Goal: Information Seeking & Learning: Find specific fact

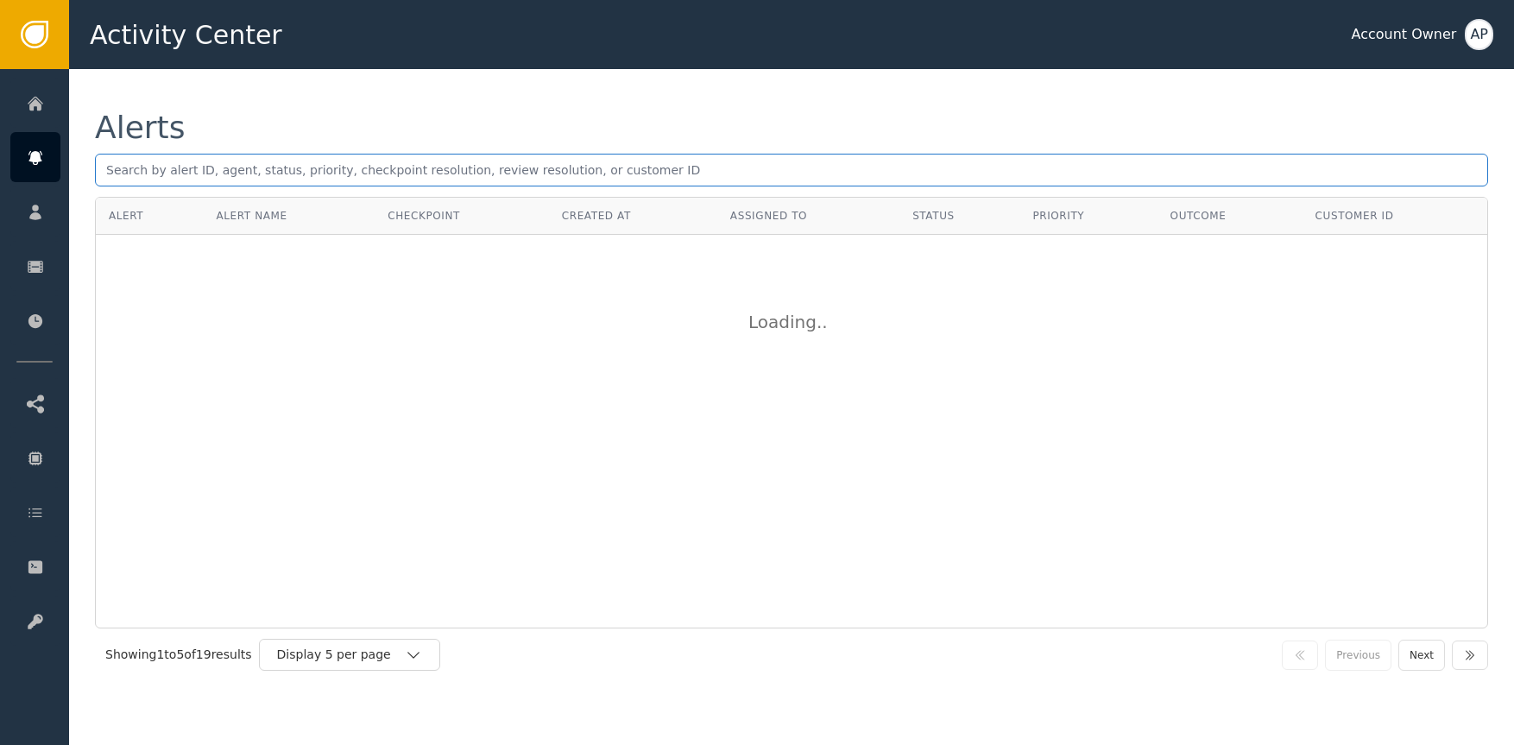
click at [528, 172] on input "text" at bounding box center [791, 170] width 1393 height 33
paste input "[EMAIL_ADDRESS][DOMAIN_NAME]"
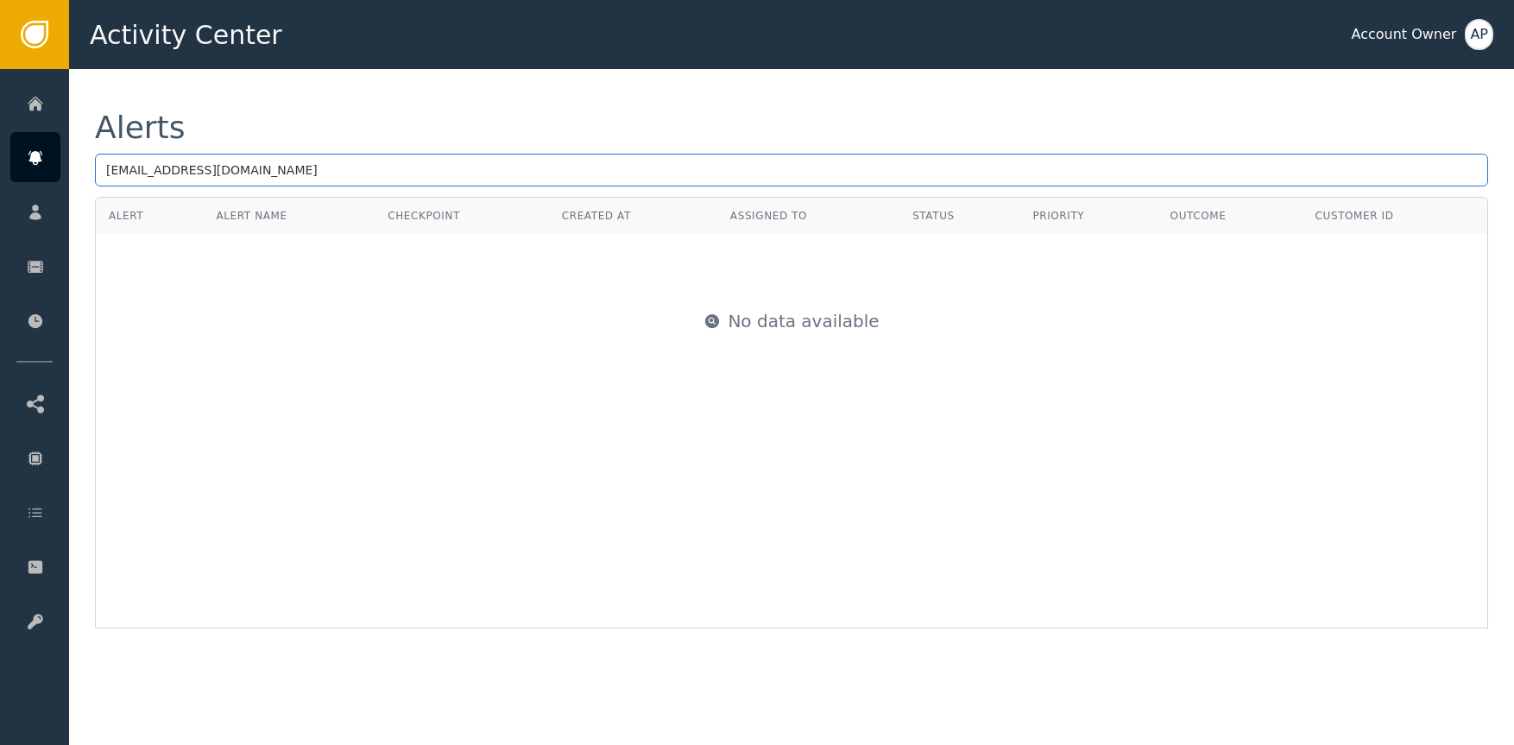
click at [439, 171] on input "[EMAIL_ADDRESS][DOMAIN_NAME]" at bounding box center [791, 170] width 1393 height 33
click at [447, 170] on input "[EMAIL_ADDRESS][DOMAIN_NAME]" at bounding box center [791, 170] width 1393 height 33
paste input "[EMAIL_ADDRESS][DOMAIN_NAME]"
paste input "text"
type input "[EMAIL_ADDRESS][DOMAIN_NAME]"
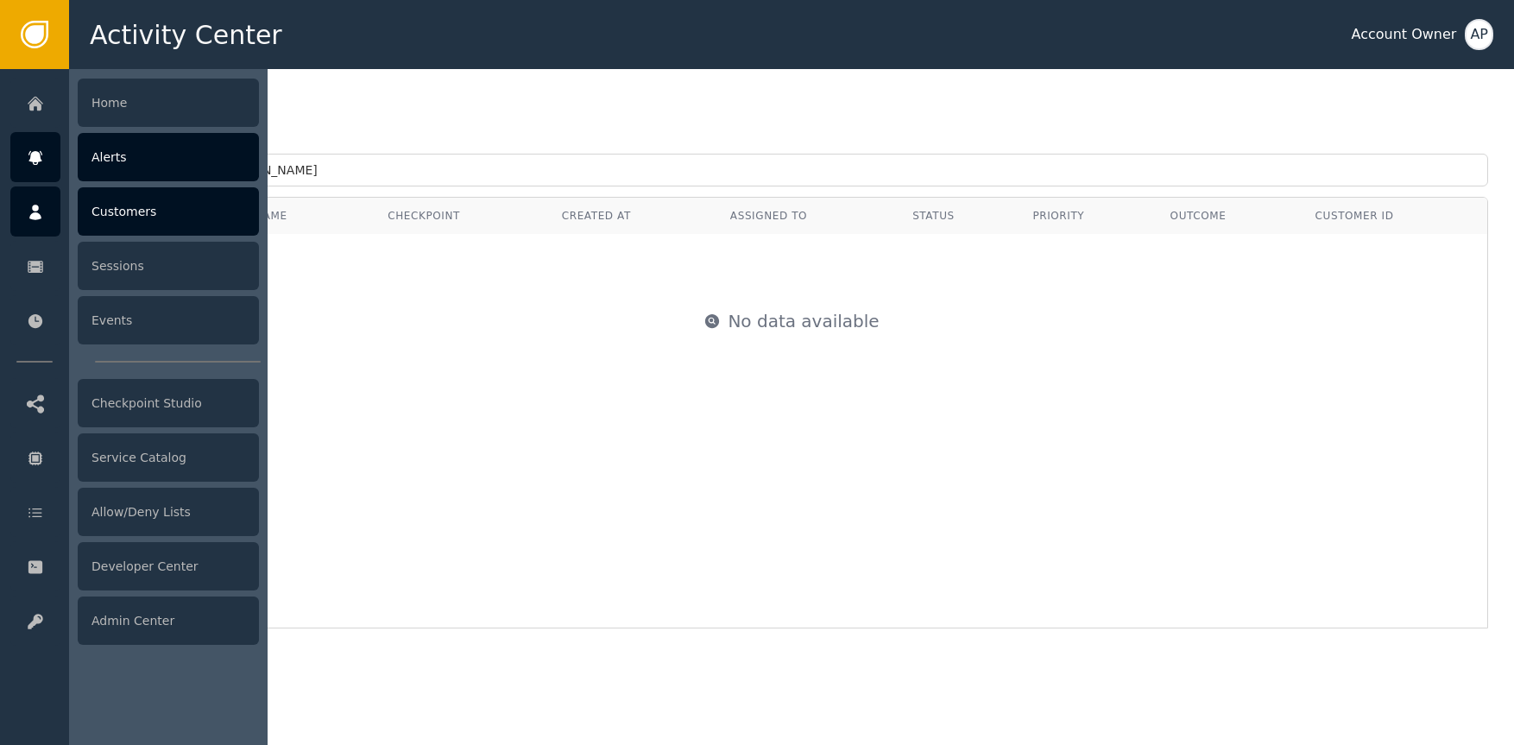
click at [45, 186] on div at bounding box center [35, 211] width 50 height 50
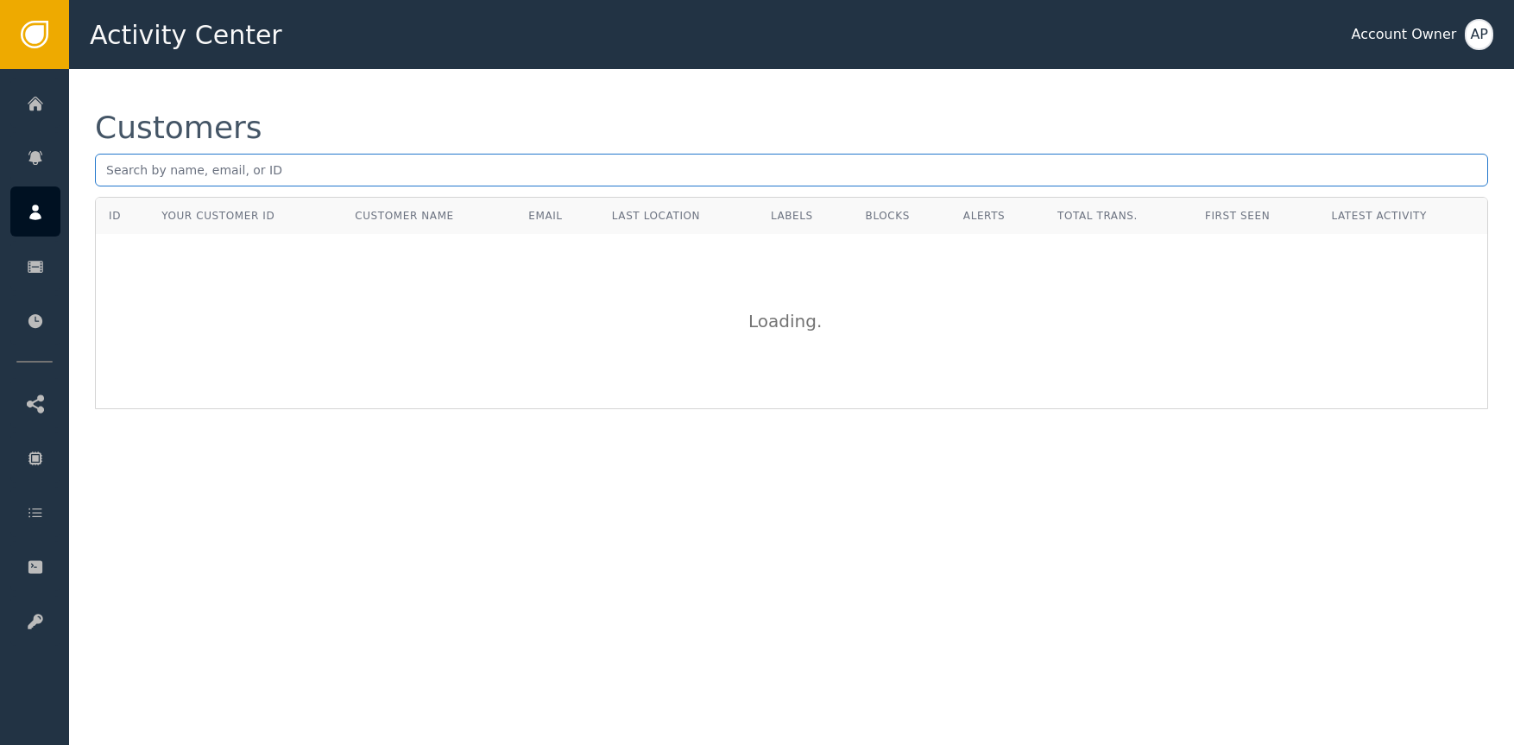
paste input "[EMAIL_ADDRESS][DOMAIN_NAME]"
click at [225, 170] on input "[EMAIL_ADDRESS][DOMAIN_NAME]" at bounding box center [791, 170] width 1393 height 33
type input "[EMAIL_ADDRESS][DOMAIN_NAME]"
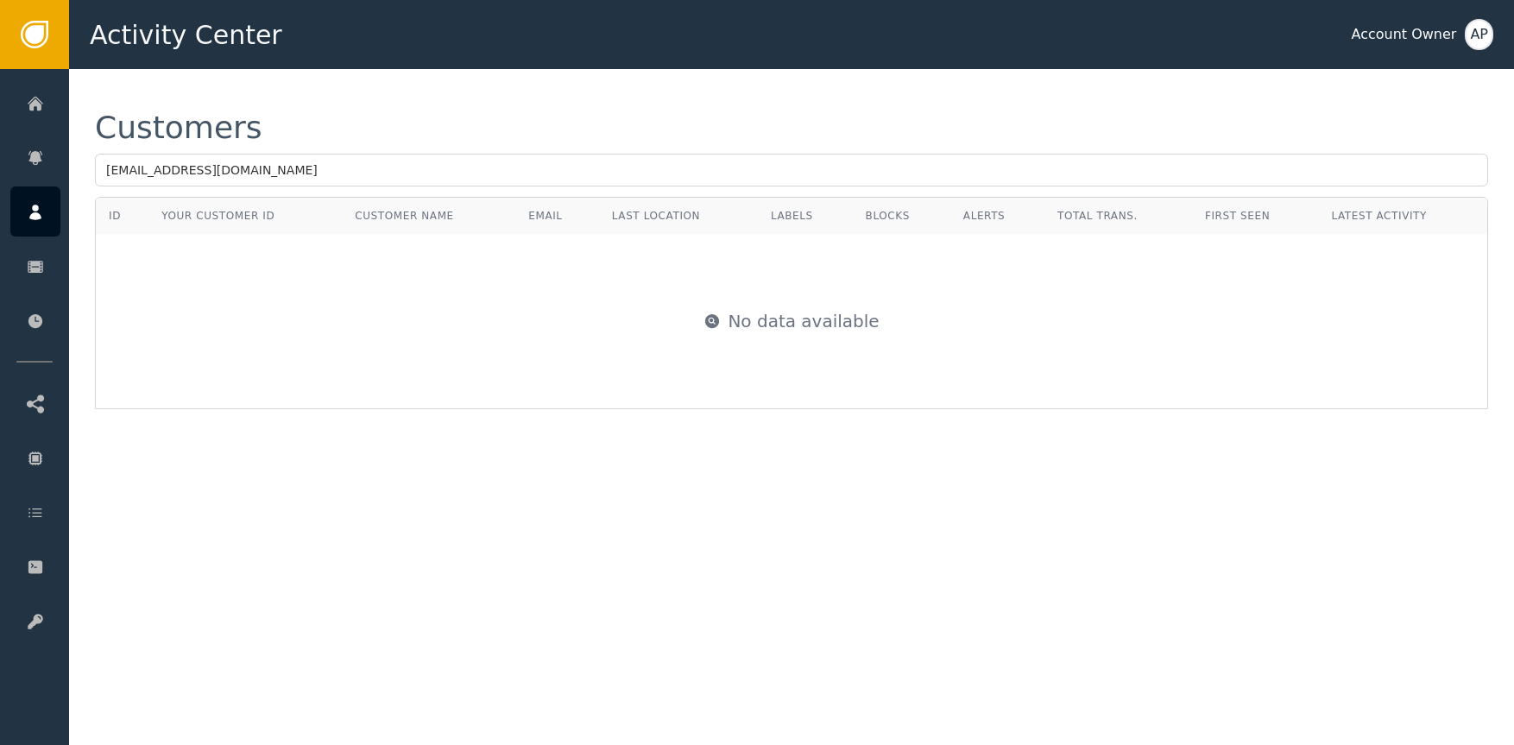
drag, startPoint x: 545, startPoint y: 121, endPoint x: 556, endPoint y: 144, distance: 25.5
click at [547, 123] on div "Customers" at bounding box center [791, 127] width 1393 height 31
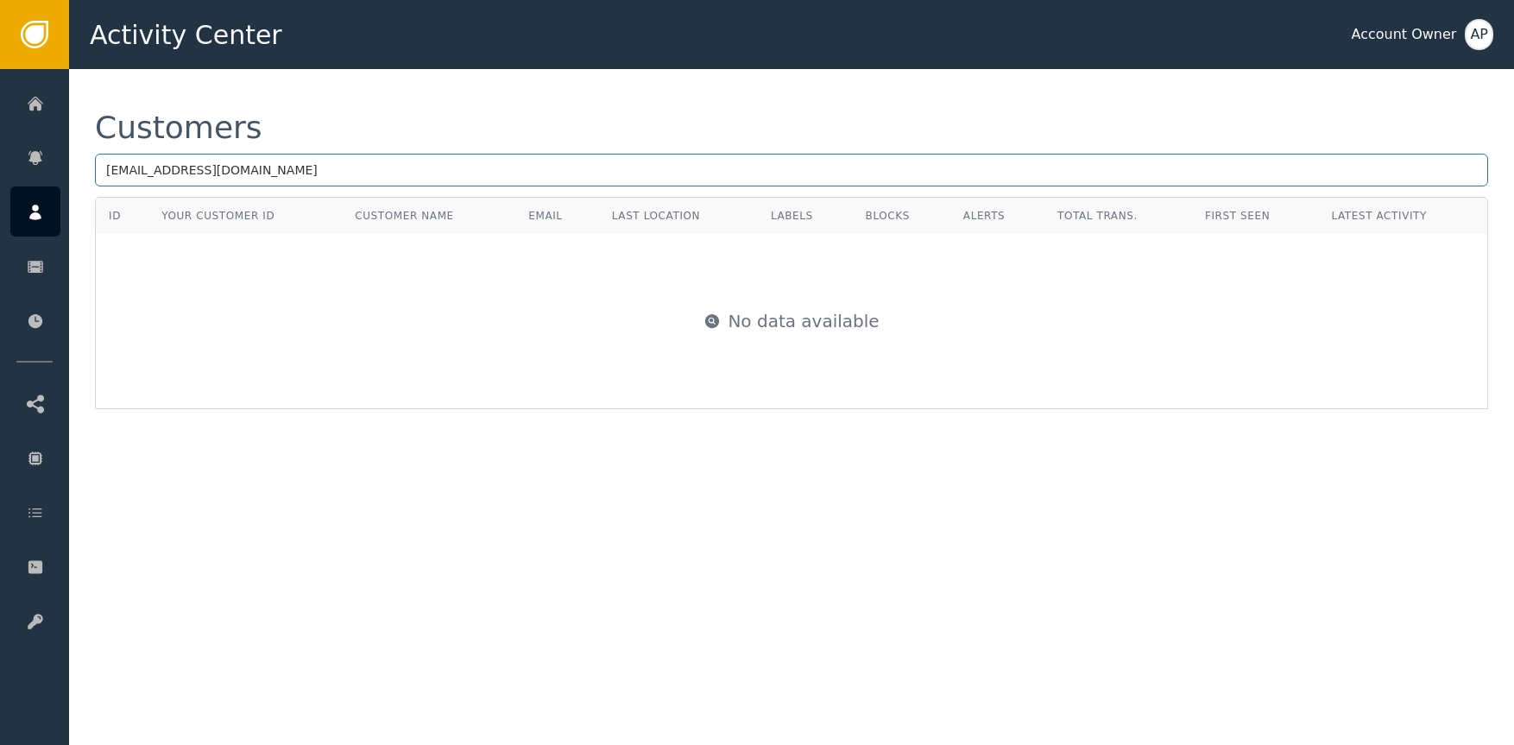
click at [391, 156] on input "[EMAIL_ADDRESS][DOMAIN_NAME]" at bounding box center [791, 170] width 1393 height 33
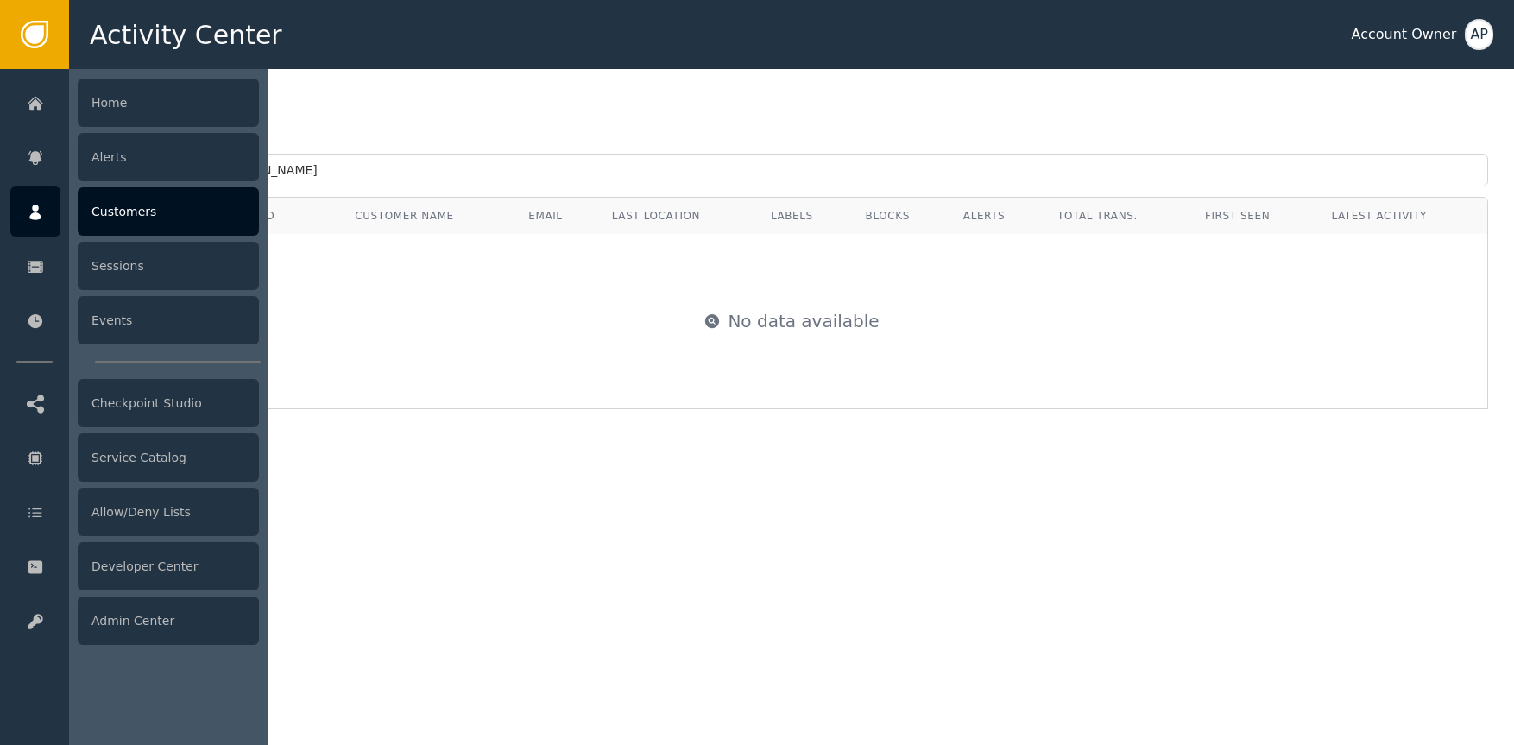
click at [32, 214] on icon at bounding box center [35, 213] width 12 height 16
click at [139, 274] on div "Sessions" at bounding box center [168, 266] width 181 height 48
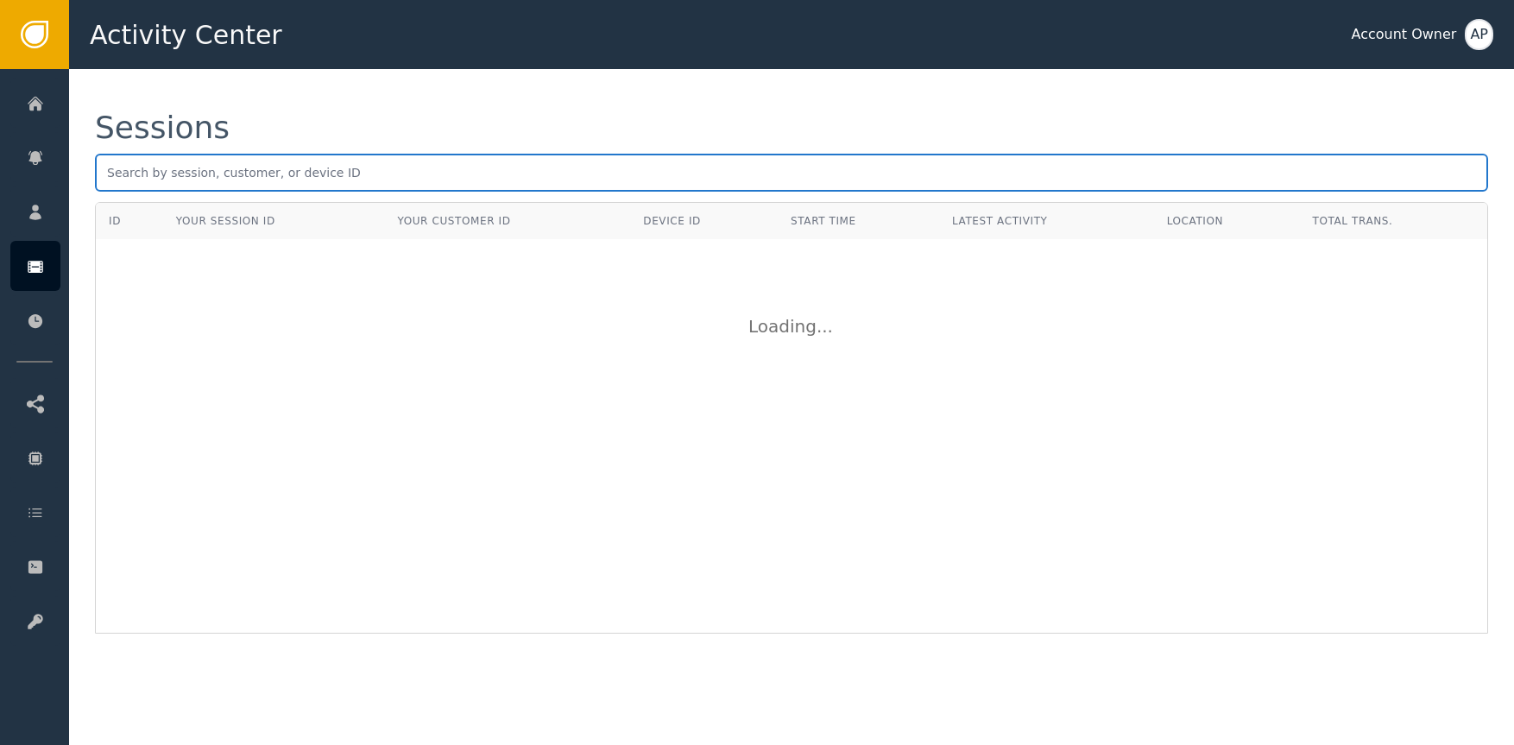
click at [172, 171] on input "text" at bounding box center [791, 173] width 1393 height 38
paste input "[PERSON_NAME]"
drag, startPoint x: 262, startPoint y: 164, endPoint x: 248, endPoint y: 154, distance: 17.3
click at [262, 160] on input "[PERSON_NAME]" at bounding box center [791, 173] width 1393 height 38
paste input "text"
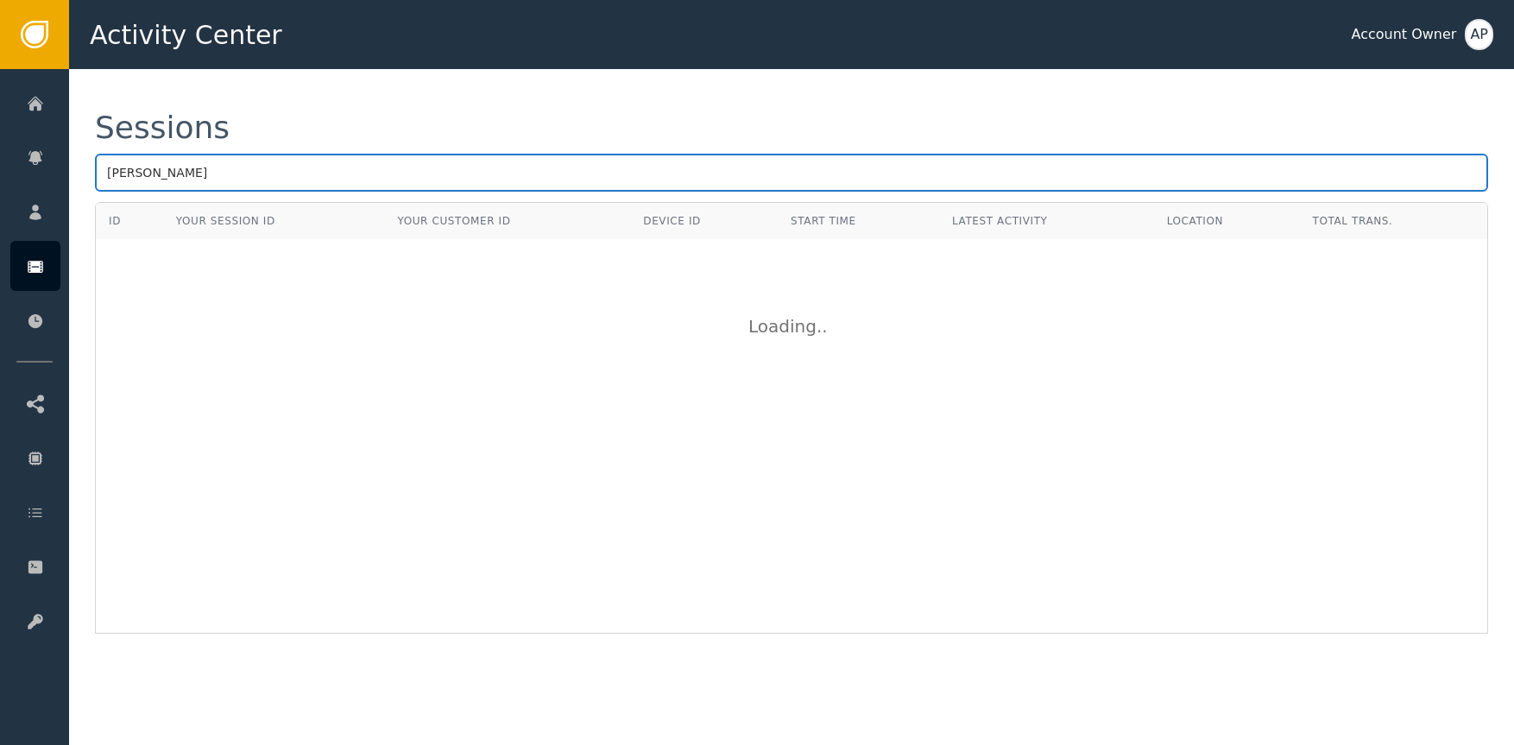
type input "[PERSON_NAME]"
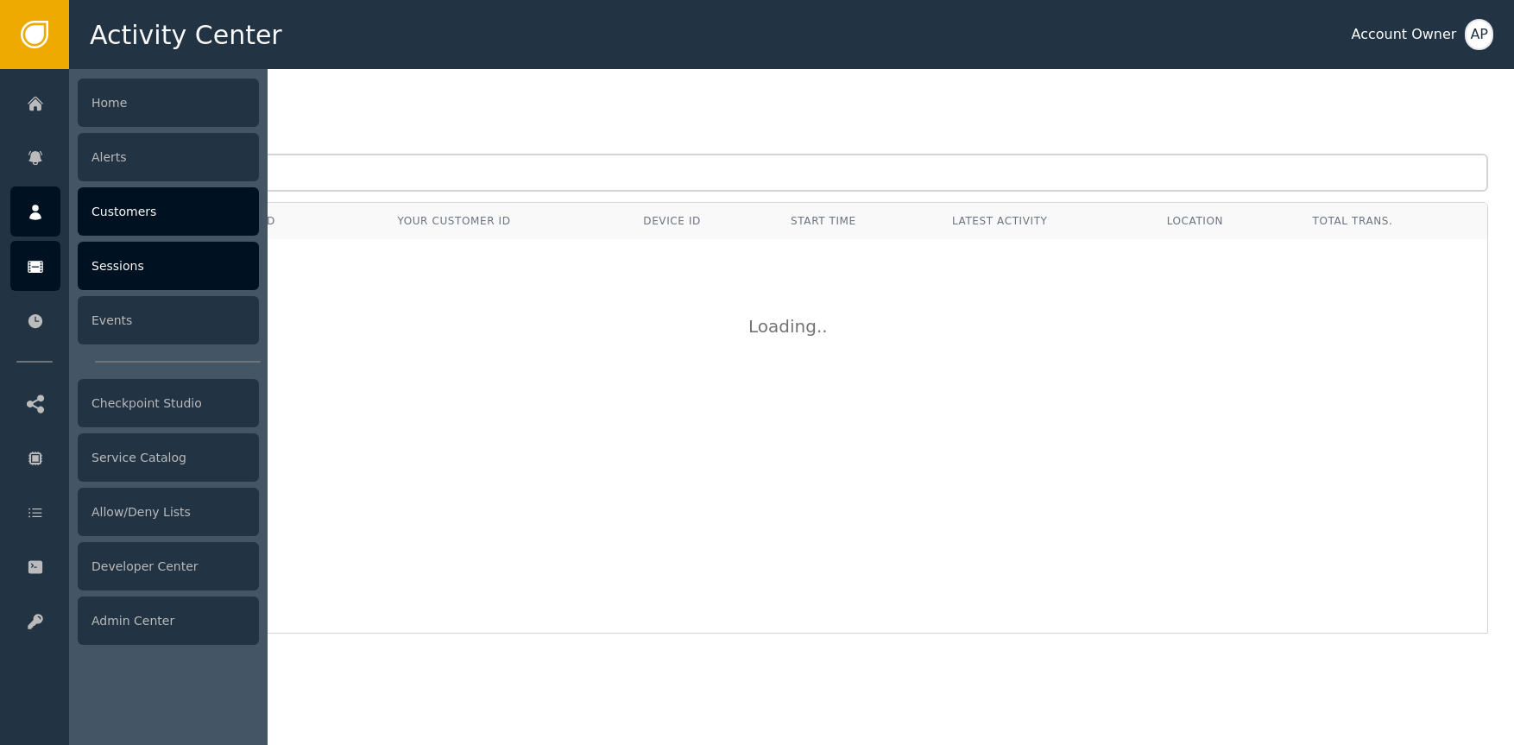
click at [32, 193] on div at bounding box center [35, 211] width 50 height 50
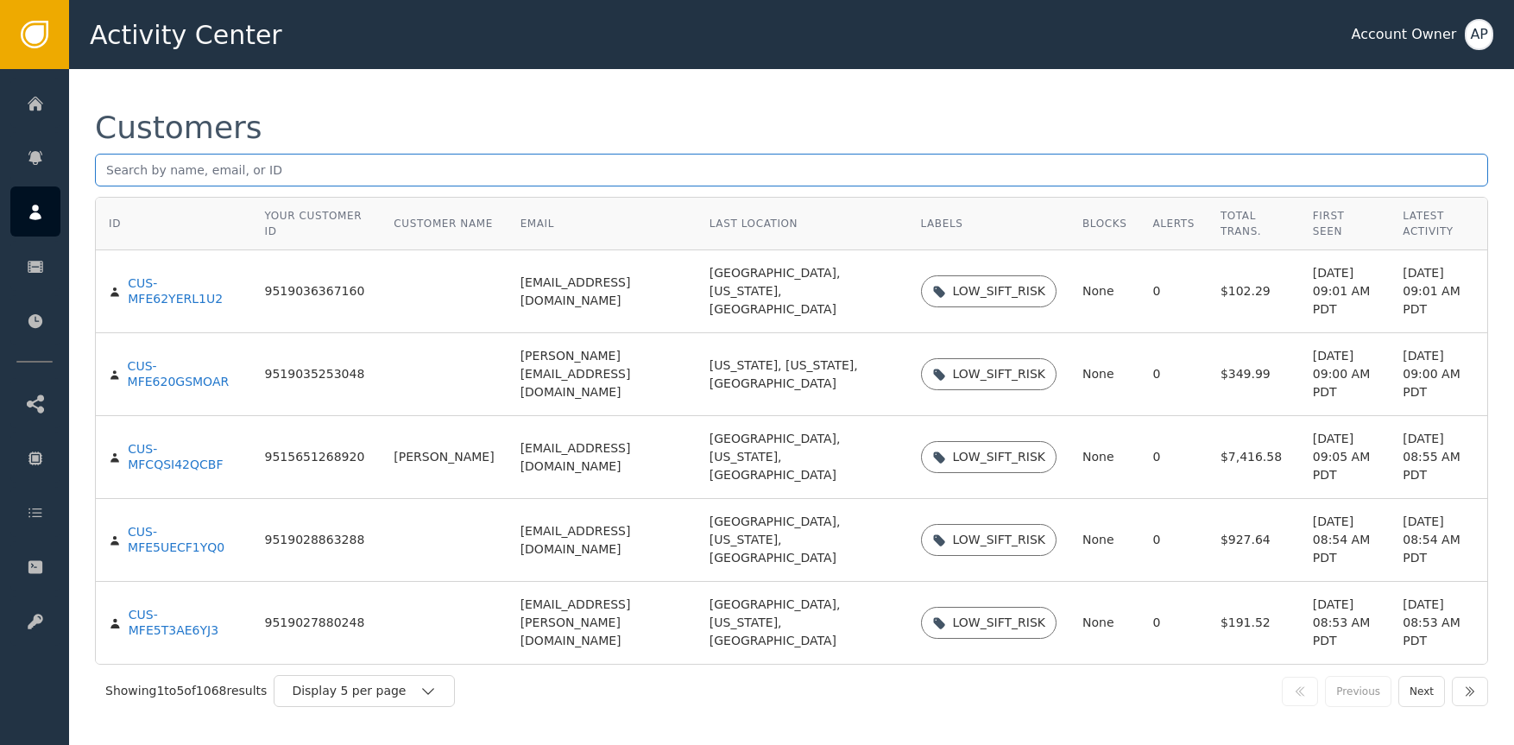
click at [288, 170] on input "text" at bounding box center [791, 170] width 1393 height 33
paste input "[PERSON_NAME]"
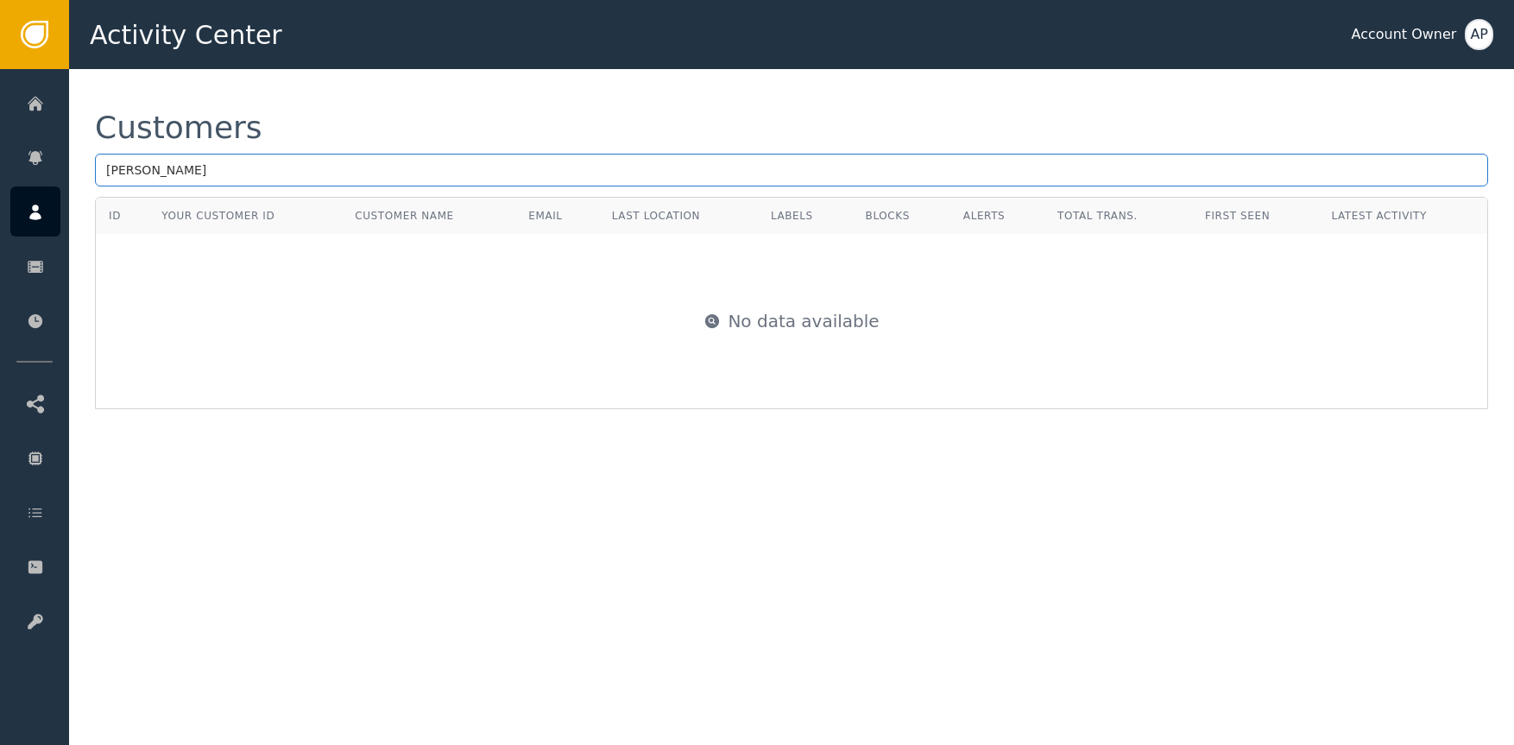
click at [388, 181] on div "Customers [PERSON_NAME]" at bounding box center [791, 154] width 1393 height 85
click at [355, 177] on input "[PERSON_NAME]" at bounding box center [791, 170] width 1393 height 33
paste input "[EMAIL_ADDRESS][DOMAIN_NAME]"
type input "[EMAIL_ADDRESS][DOMAIN_NAME]"
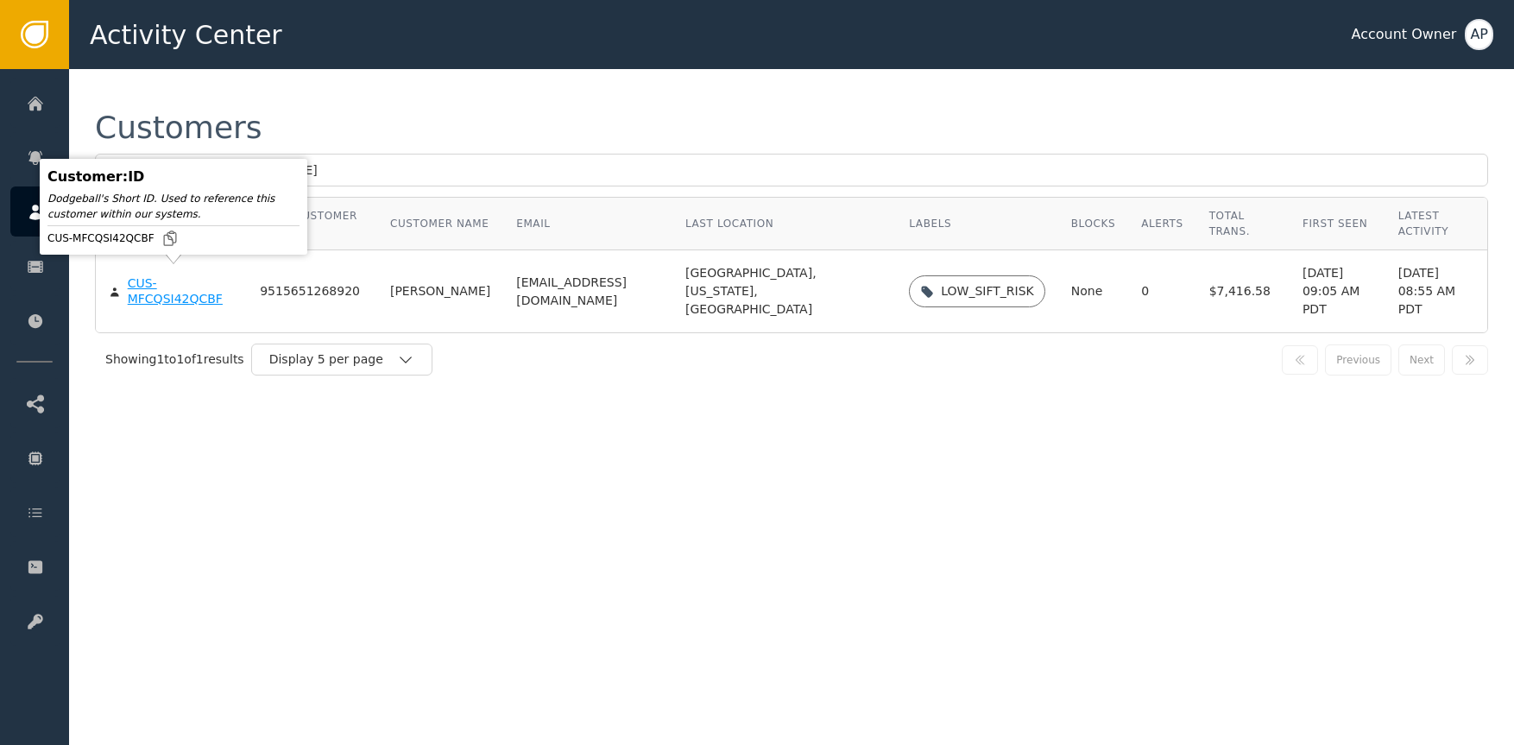
click at [173, 287] on div "CUS-MFCQSI42QCBF" at bounding box center [181, 291] width 107 height 30
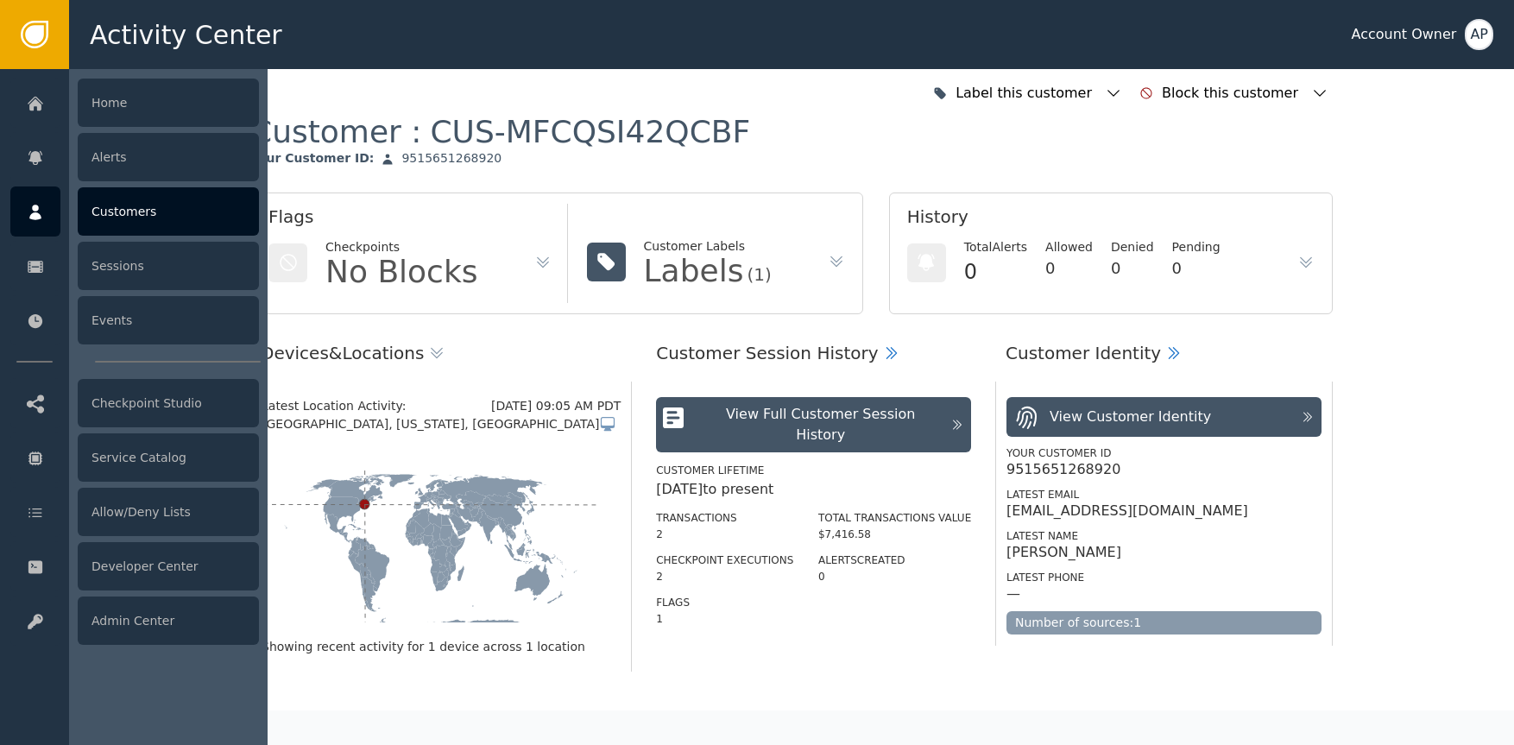
click at [46, 199] on div at bounding box center [35, 211] width 50 height 50
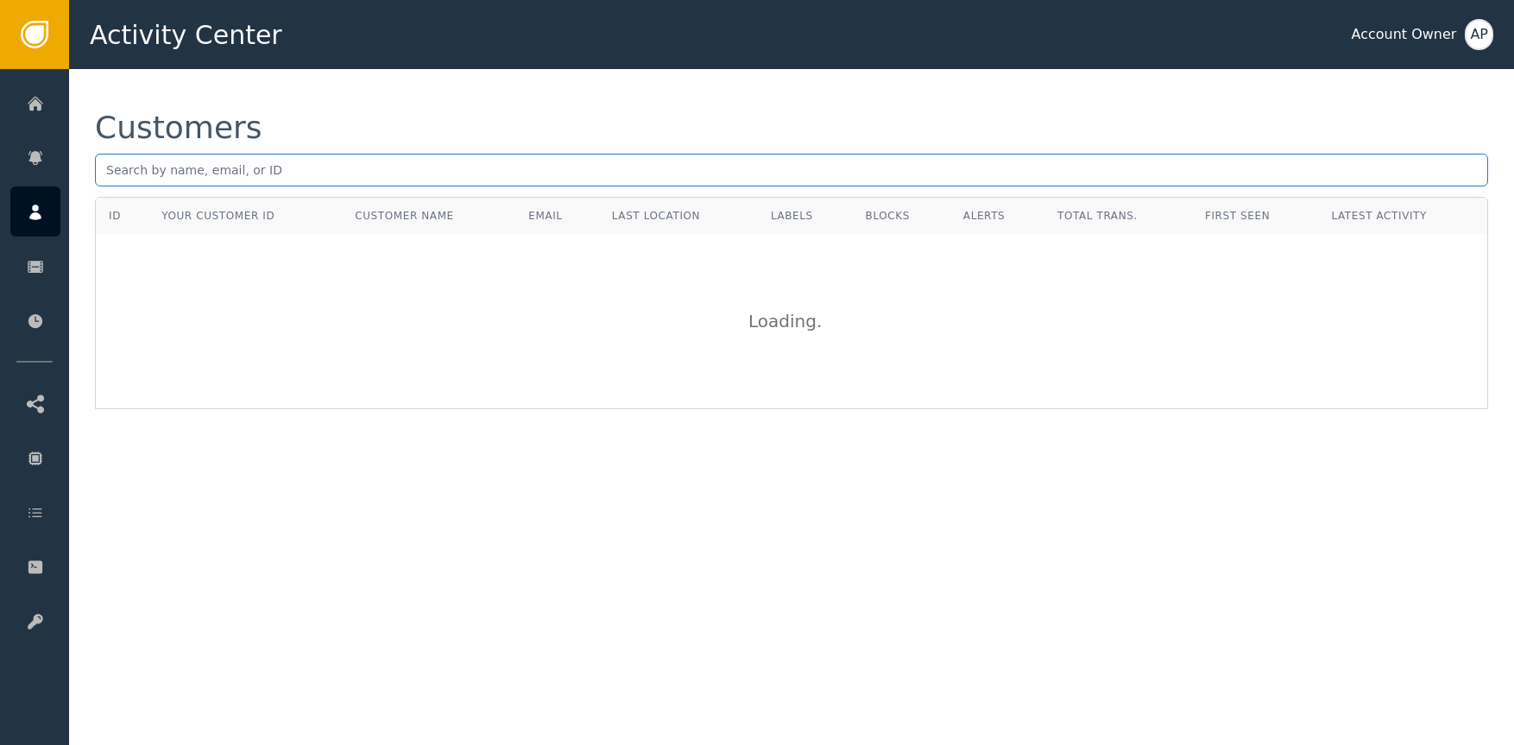
click at [369, 162] on input "text" at bounding box center [791, 170] width 1393 height 33
paste input "[EMAIL_ADDRESS][DOMAIN_NAME]"
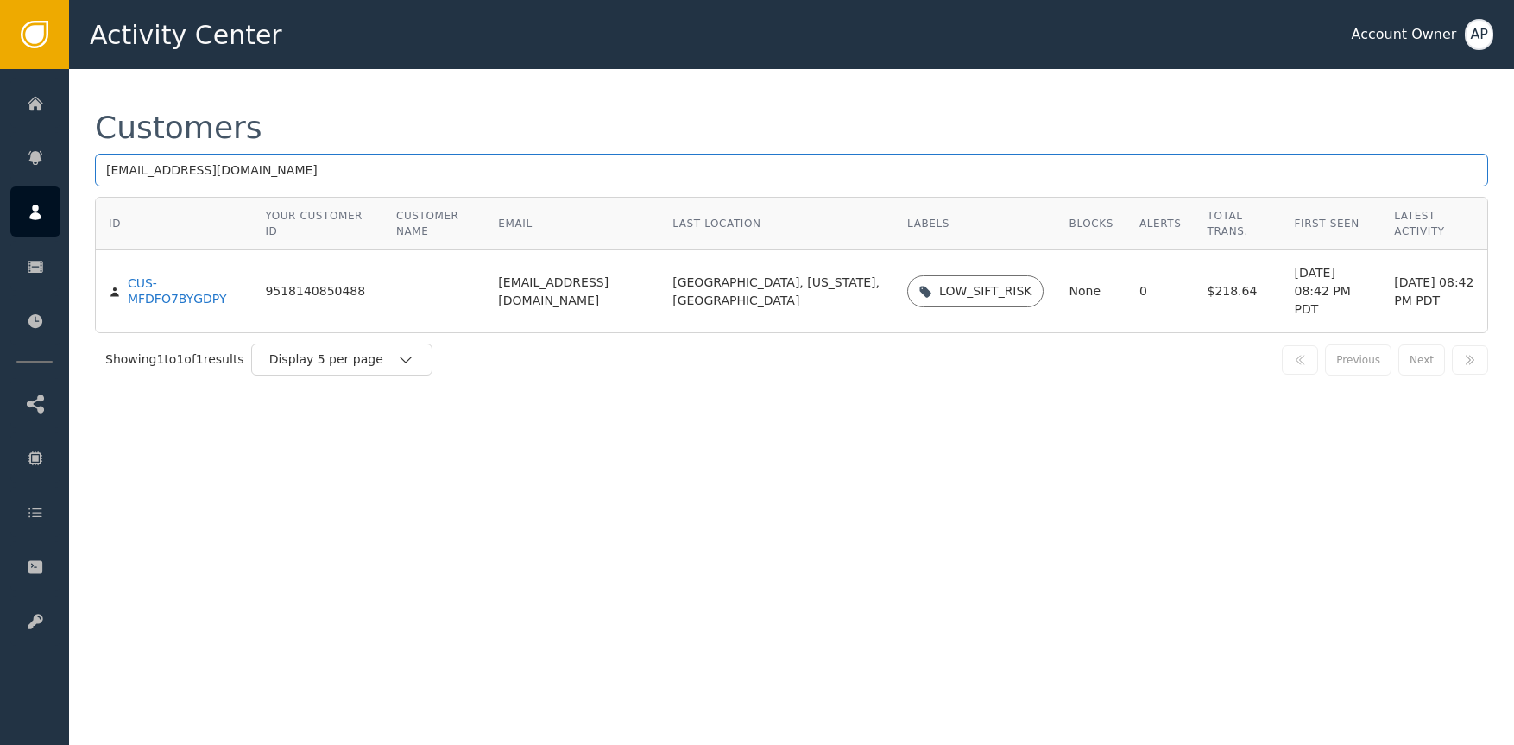
paste input "td11603@g"
type input "[EMAIL_ADDRESS][DOMAIN_NAME]"
